Goal: Find specific page/section: Find specific page/section

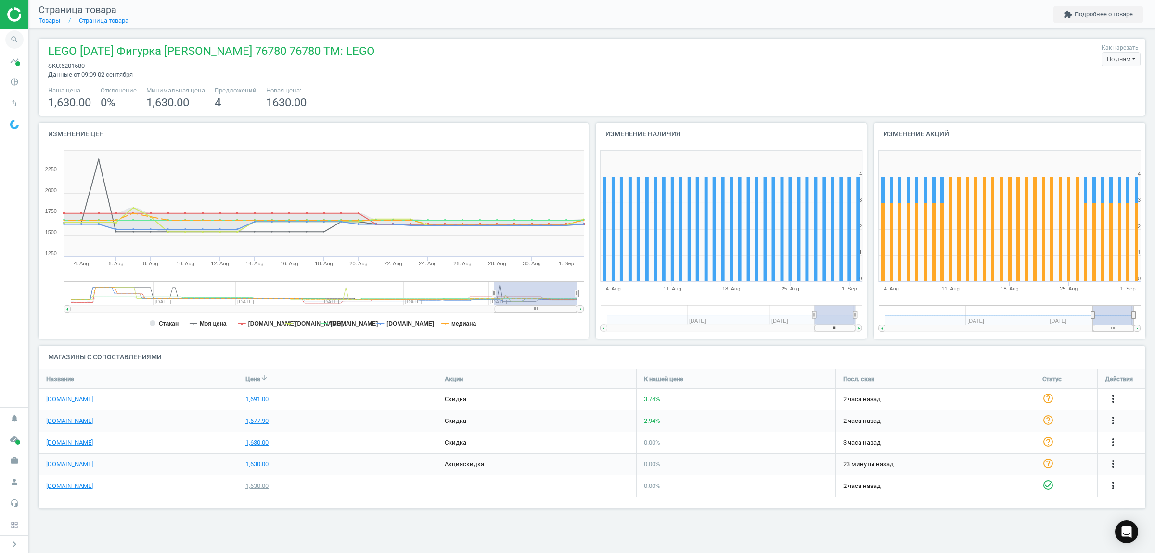
scroll to position [158, 1126]
click at [7, 35] on icon "search" at bounding box center [14, 39] width 18 height 18
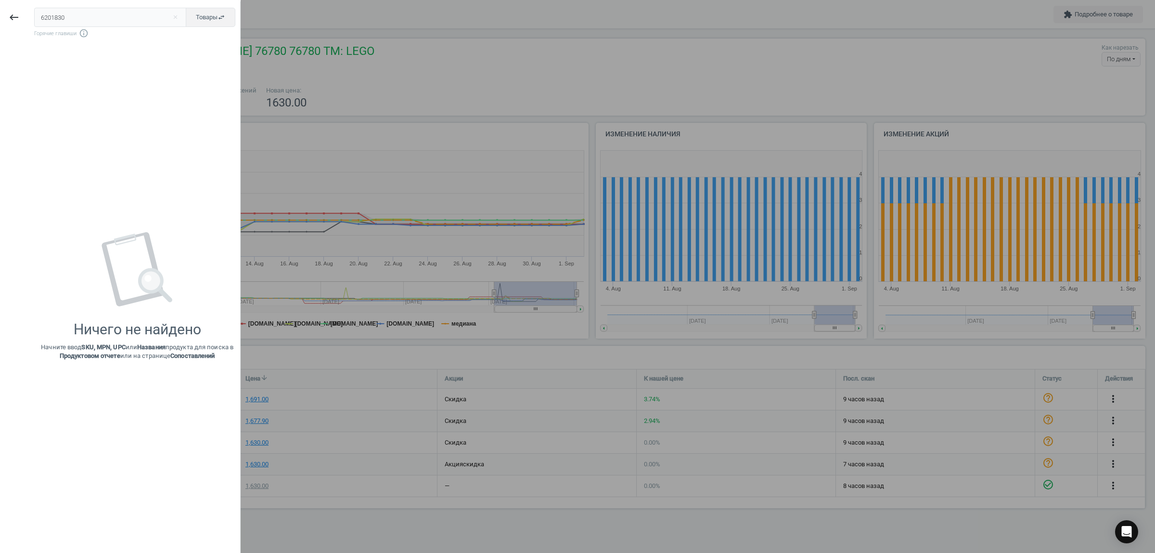
type input "6201830"
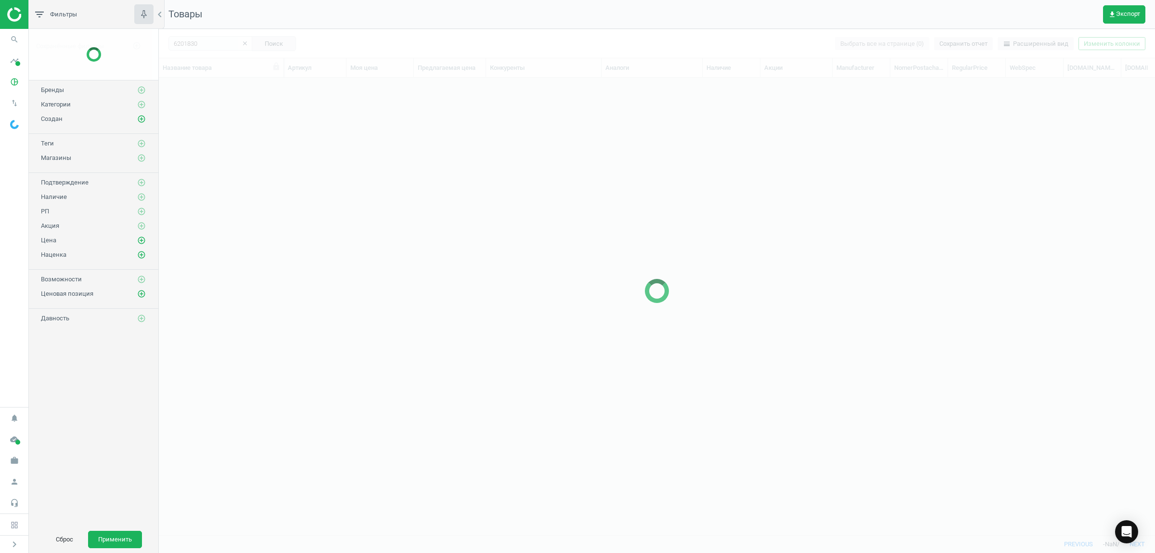
scroll to position [439, 987]
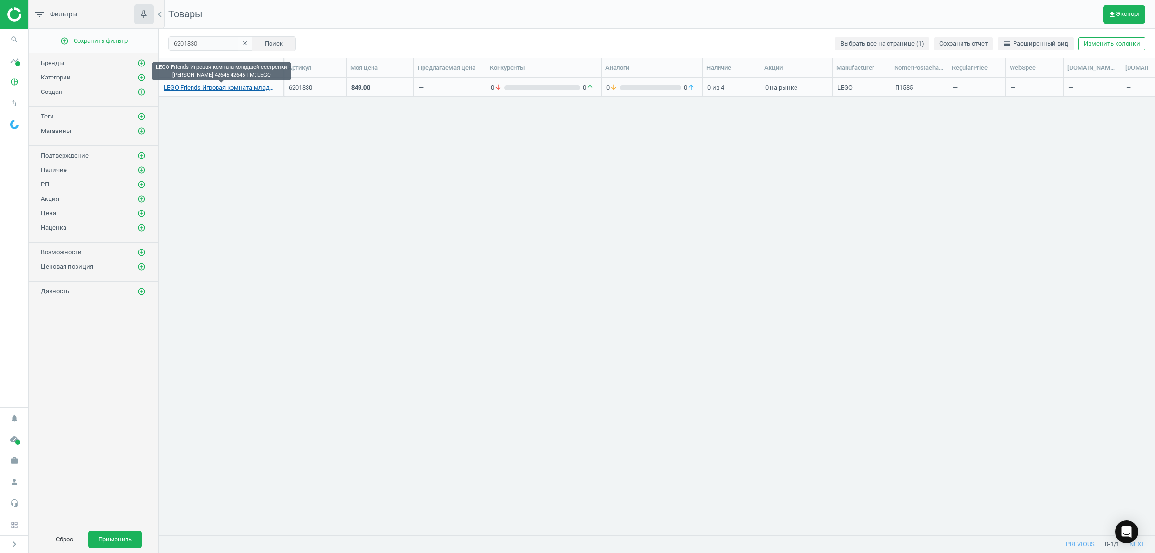
click at [206, 89] on link "LEGO Friends Игровая комната младшей сестренки [PERSON_NAME] 42645 42645 TM: LE…" at bounding box center [221, 87] width 115 height 9
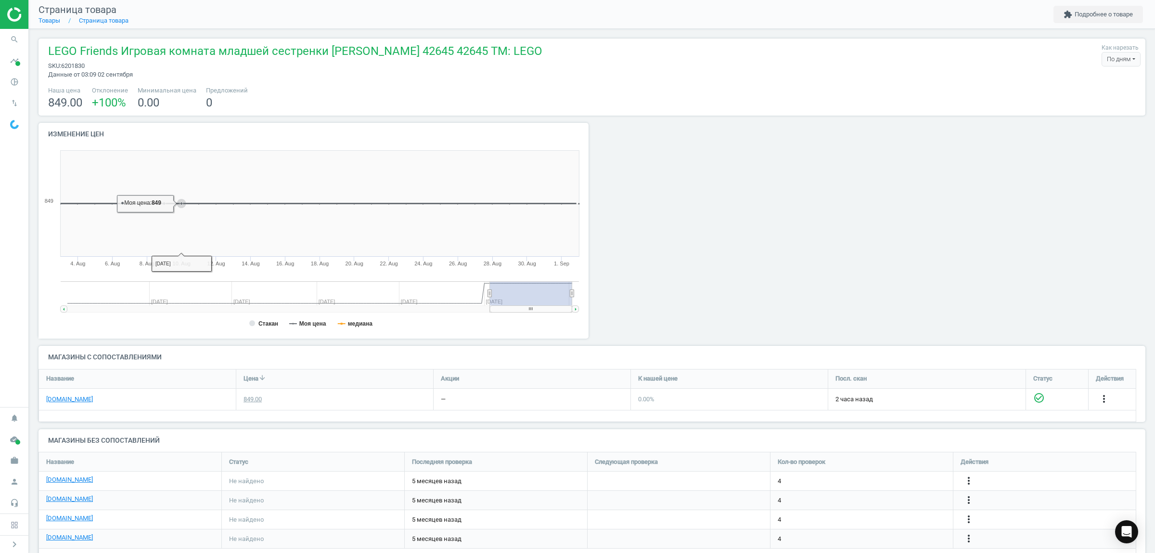
scroll to position [24, 0]
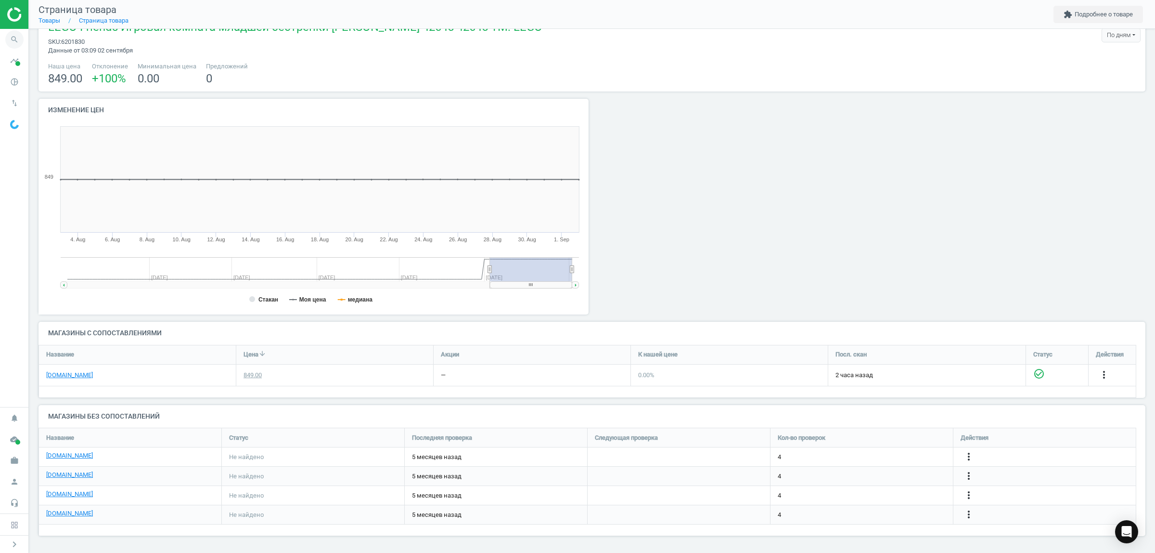
click at [11, 39] on icon "search" at bounding box center [14, 39] width 18 height 18
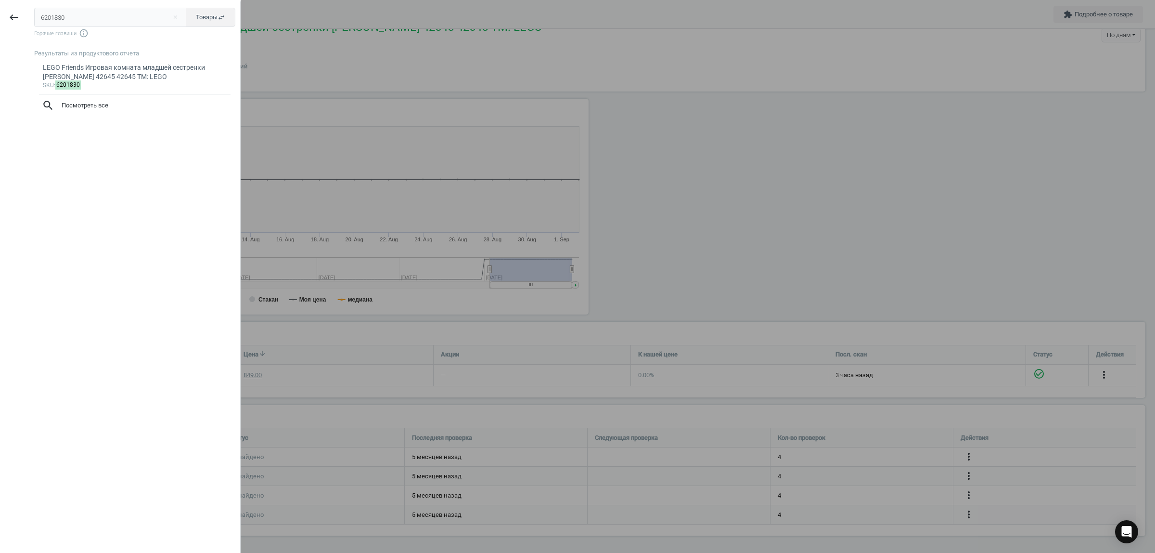
click at [92, 16] on input "6201830" at bounding box center [110, 17] width 153 height 19
type input "6201831"
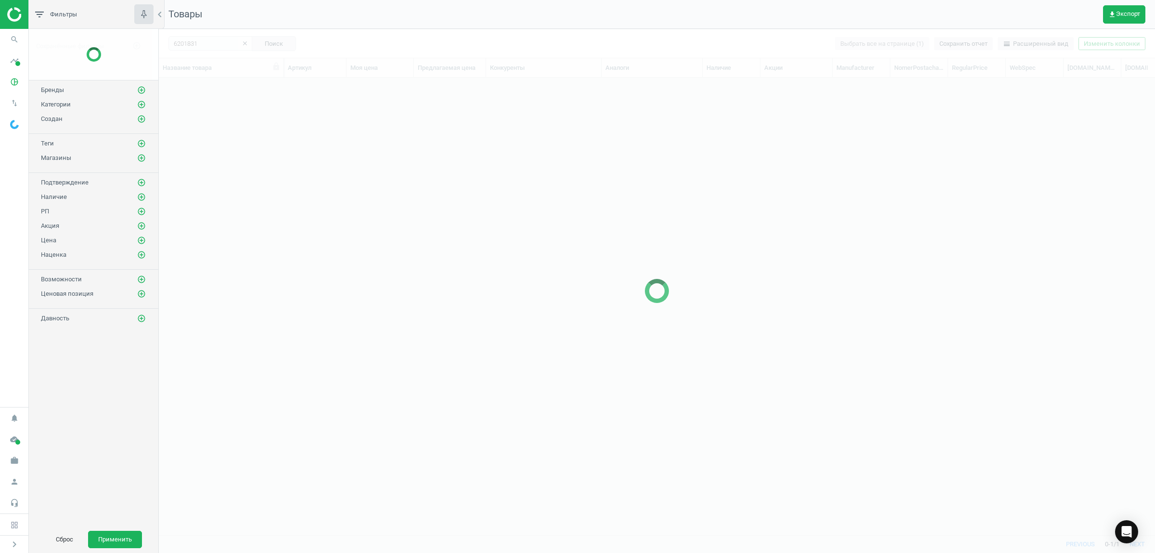
scroll to position [439, 987]
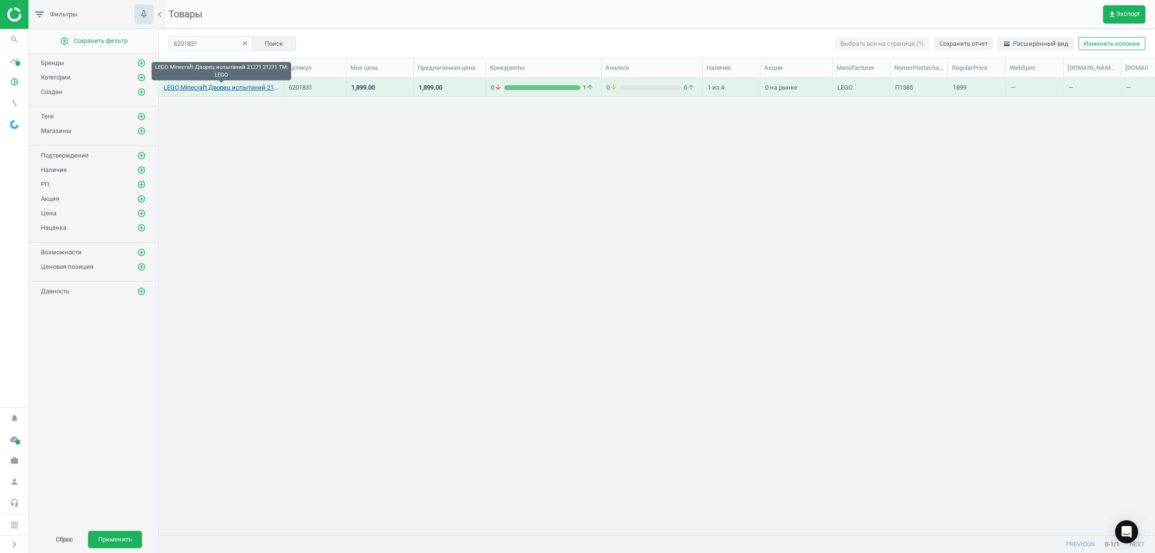
click at [211, 87] on link "LEGO Minecraft Дворец испытаний 21271 21271 TM: LEGO" at bounding box center [221, 87] width 115 height 9
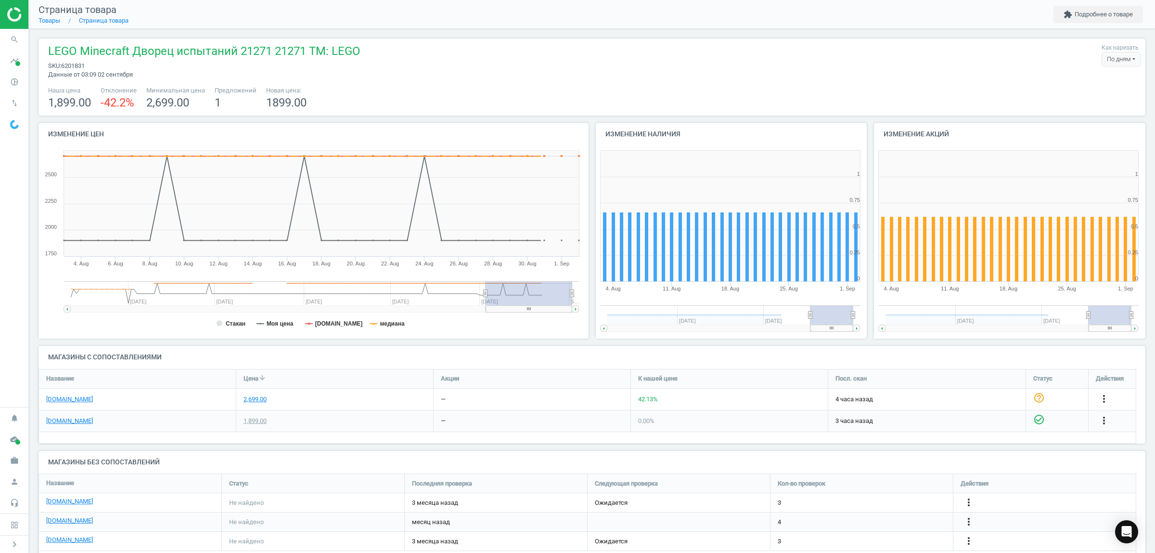
scroll to position [26, 0]
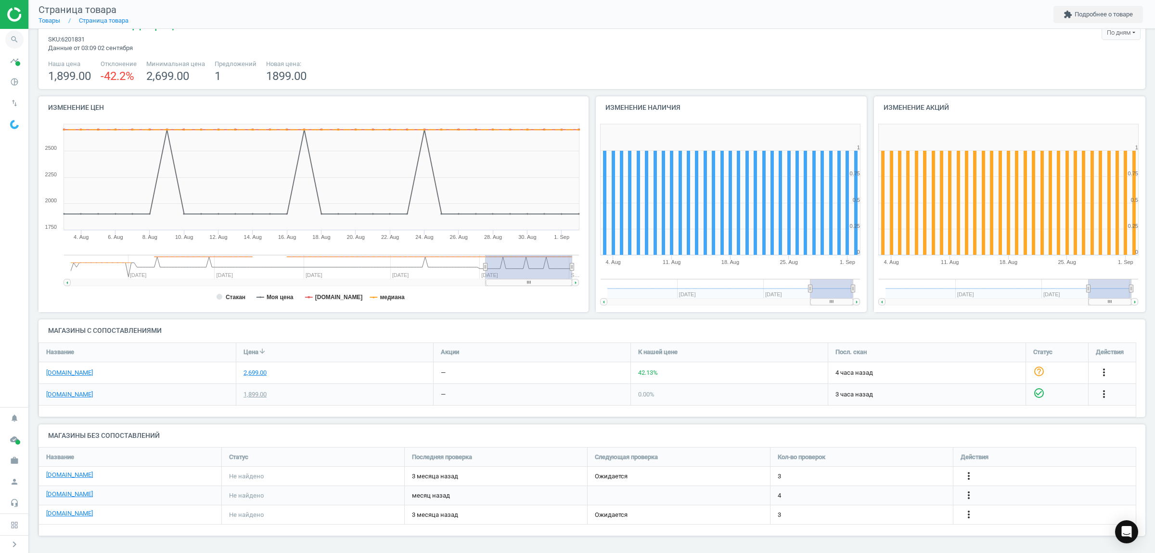
click at [12, 42] on icon "search" at bounding box center [14, 39] width 18 height 18
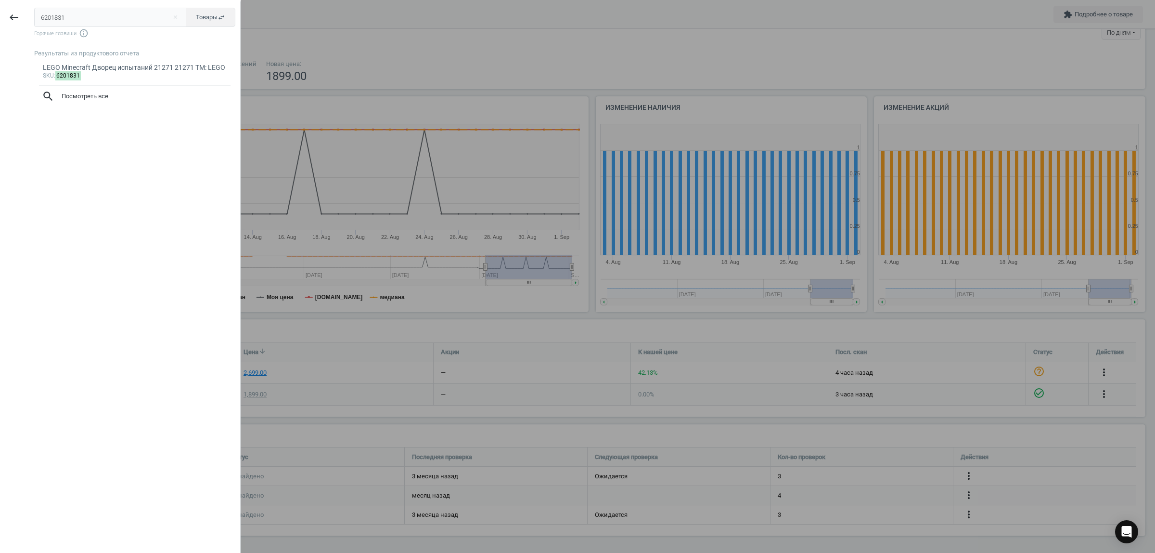
click at [93, 22] on input "6201831" at bounding box center [110, 17] width 153 height 19
type input "6201832"
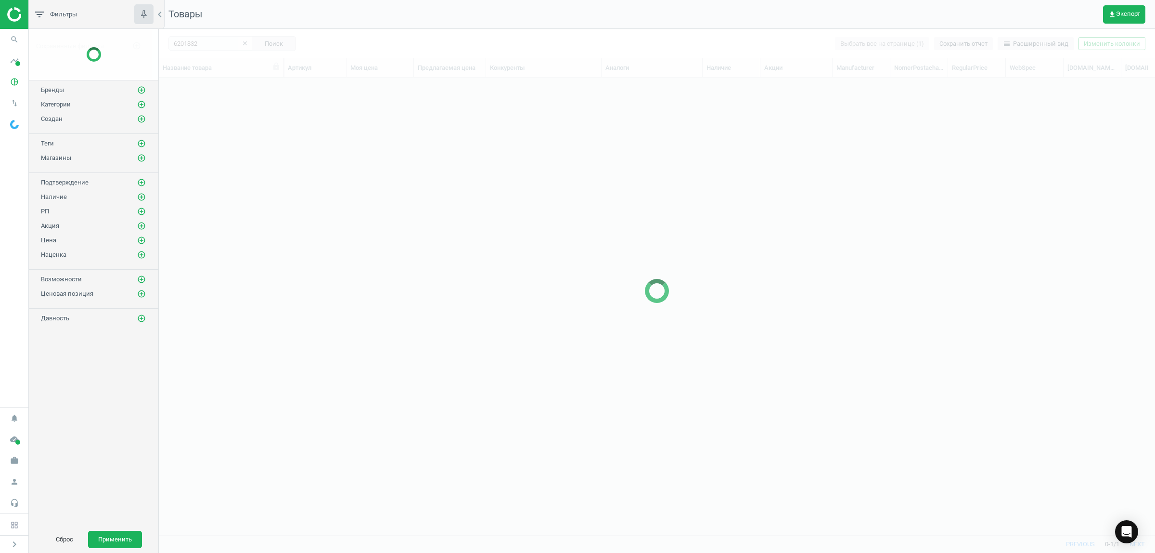
scroll to position [439, 987]
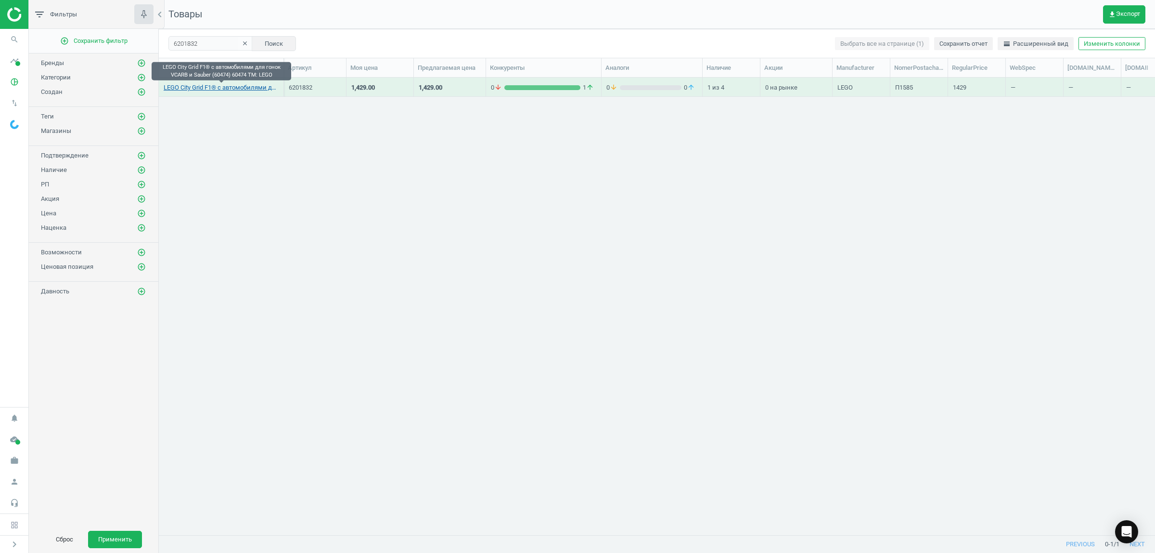
click at [221, 87] on link "LEGO City Grid F1® с автомобилями для гонок VCARB и Sauber (60474) 60474 TM: LE…" at bounding box center [221, 87] width 115 height 9
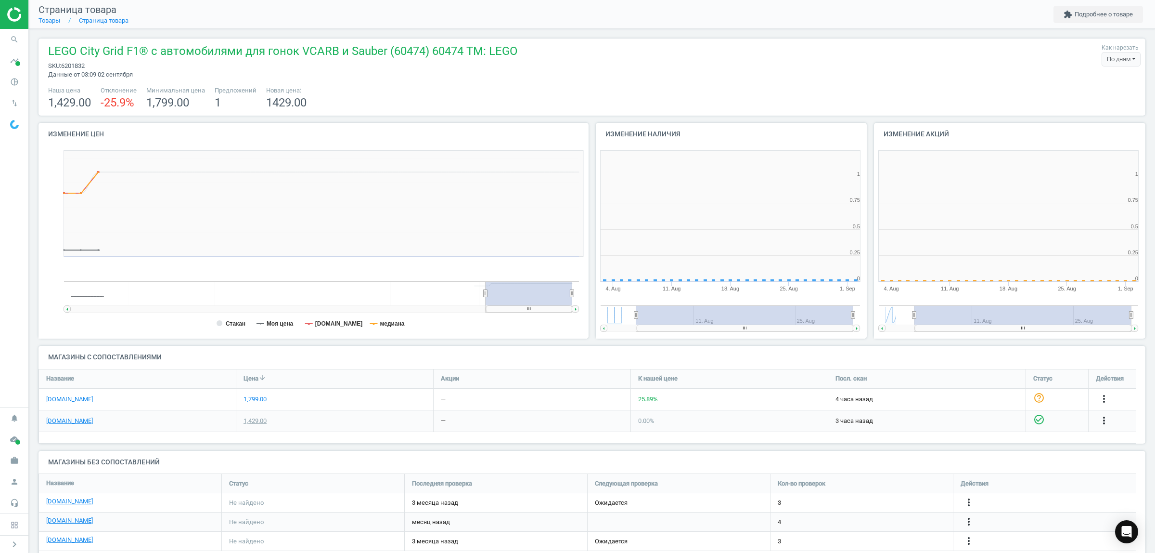
scroll to position [211, 288]
